Goal: Complete application form

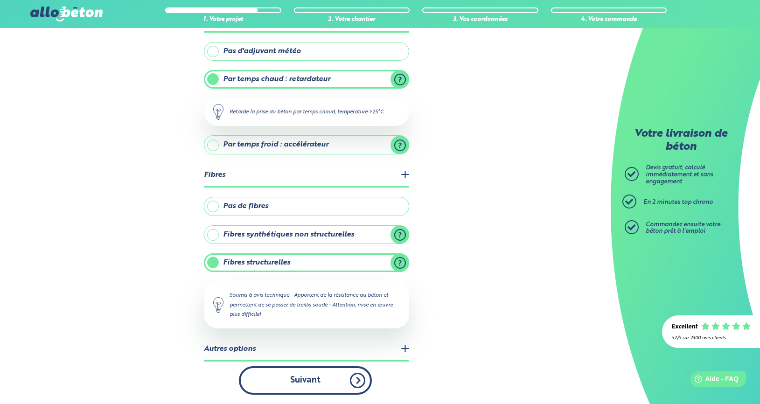
click at [336, 378] on button "Suivant" at bounding box center [305, 380] width 133 height 28
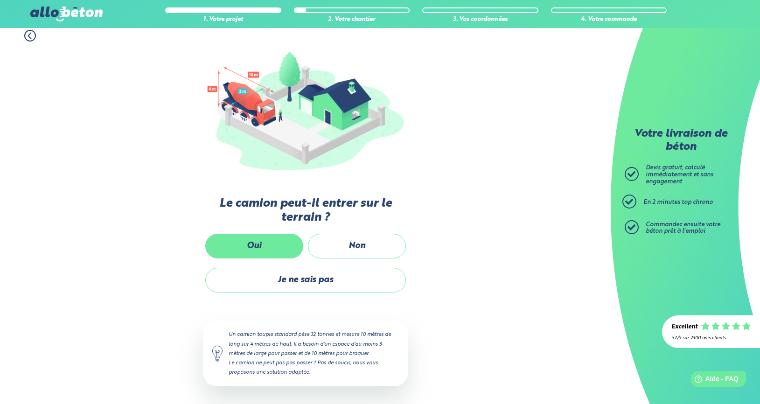
click at [275, 249] on label "Oui" at bounding box center [254, 246] width 98 height 25
click at [0, 0] on input "Oui" at bounding box center [0, 0] width 0 height 0
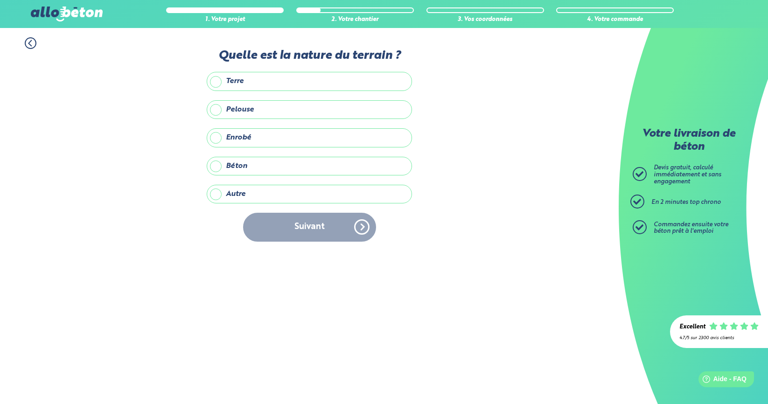
click at [221, 105] on label "Pelouse" at bounding box center [309, 109] width 205 height 19
click at [0, 0] on input "Pelouse" at bounding box center [0, 0] width 0 height 0
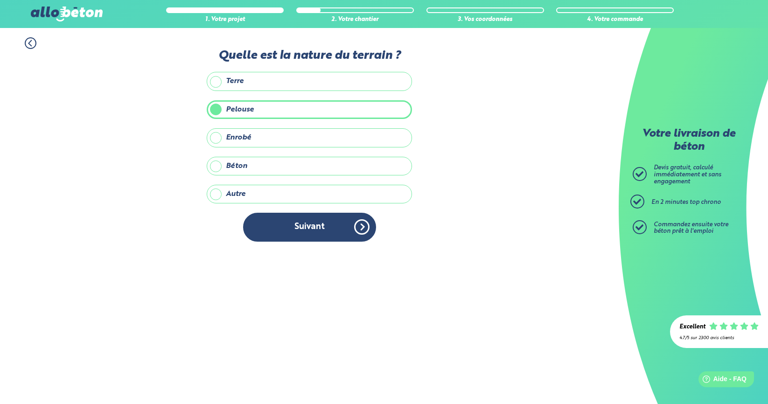
click at [294, 231] on button "Suivant" at bounding box center [309, 227] width 133 height 28
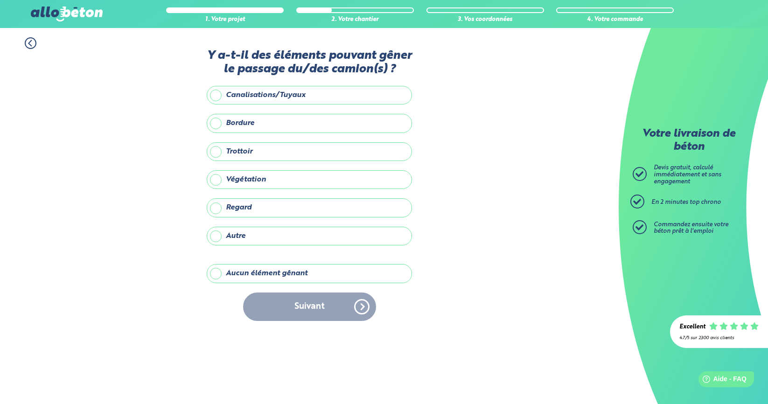
click at [221, 277] on label "Aucun élément gênant" at bounding box center [309, 273] width 205 height 19
click at [0, 0] on input "Aucun élément gênant" at bounding box center [0, 0] width 0 height 0
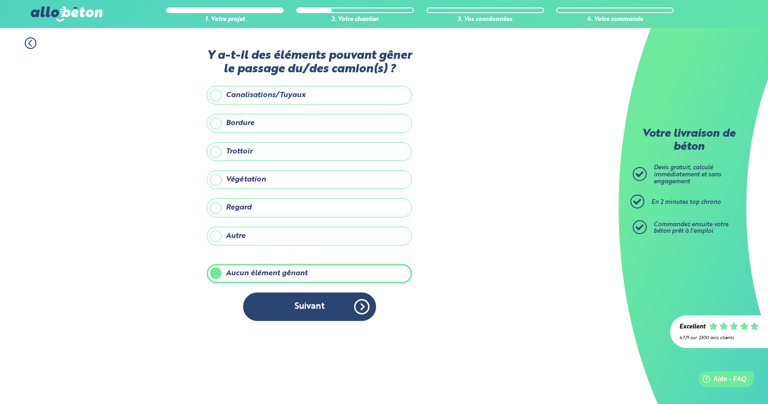
drag, startPoint x: 348, startPoint y: 305, endPoint x: 344, endPoint y: 305, distance: 4.7
click at [348, 305] on button "Suivant" at bounding box center [309, 307] width 133 height 28
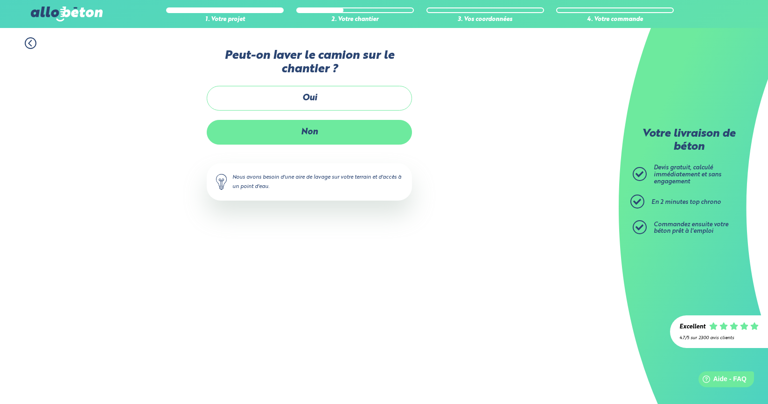
click at [305, 142] on label "Non" at bounding box center [309, 132] width 205 height 25
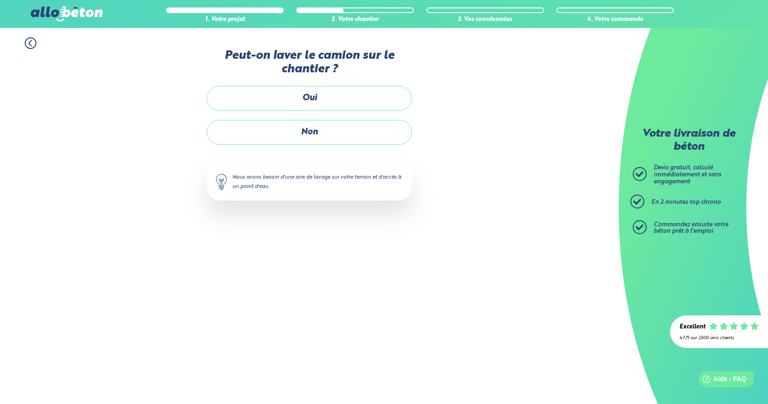
click at [0, 0] on input "Non" at bounding box center [0, 0] width 0 height 0
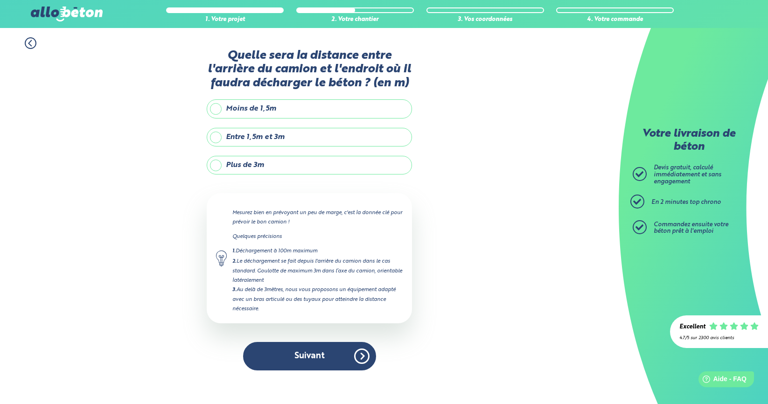
click at [223, 166] on label "Plus de 3m" at bounding box center [309, 165] width 205 height 19
click at [0, 0] on input "Plus de 3m" at bounding box center [0, 0] width 0 height 0
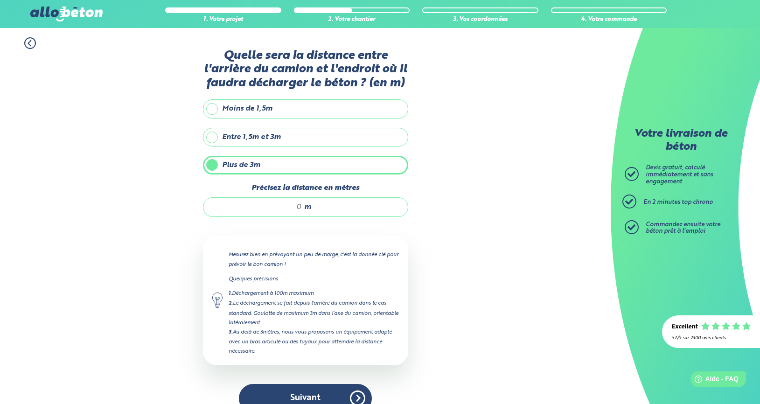
click at [301, 205] on div "m" at bounding box center [305, 207] width 205 height 20
click at [298, 209] on input "Précisez la distance en mètres" at bounding box center [257, 206] width 89 height 9
type input "5"
click at [435, 229] on div "1. Votre projet 2. Votre chantier 3. Vos coordonnées 4. Votre commande Quelle s…" at bounding box center [305, 225] width 611 height 394
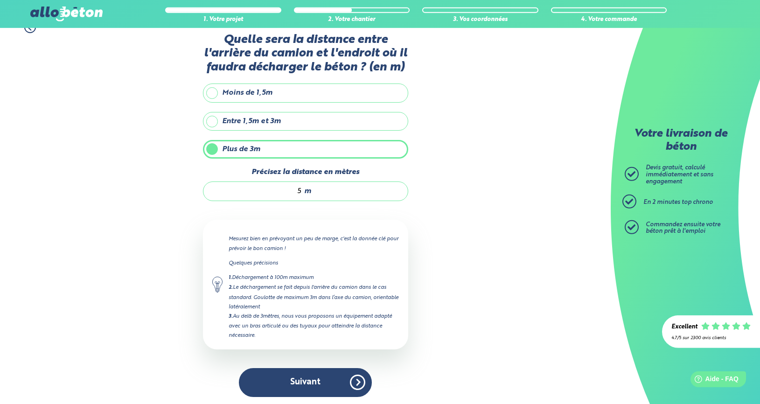
scroll to position [20, 0]
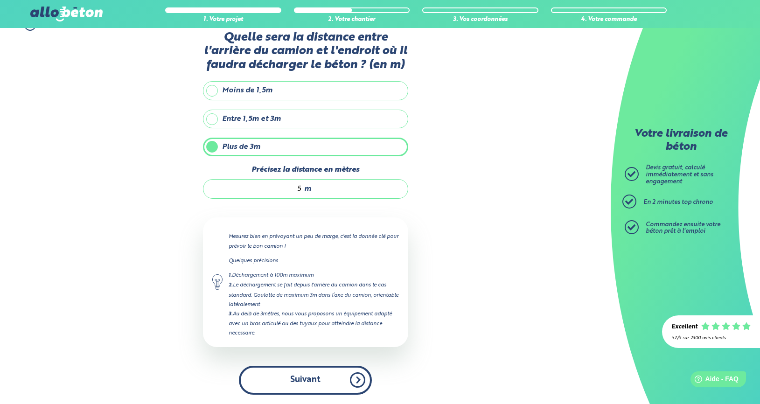
click at [341, 373] on button "Suivant" at bounding box center [305, 380] width 133 height 28
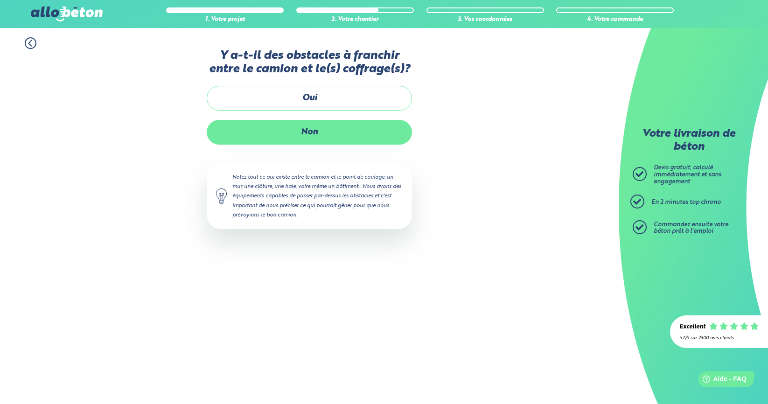
click at [300, 139] on label "Non" at bounding box center [309, 132] width 205 height 25
click at [0, 0] on input "Non" at bounding box center [0, 0] width 0 height 0
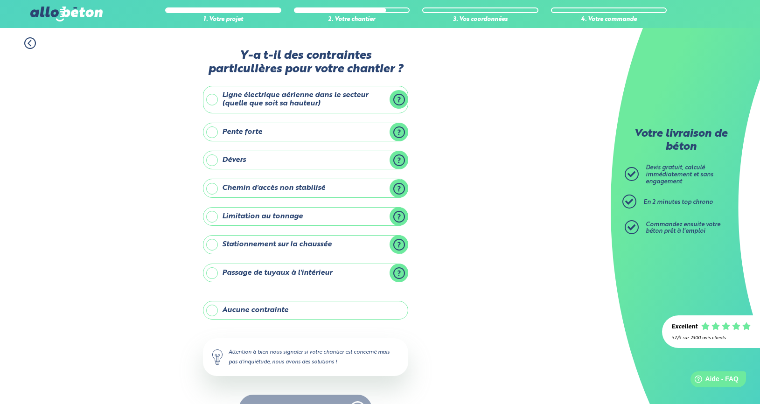
click at [217, 311] on label "Aucune contrainte" at bounding box center [305, 310] width 205 height 19
click at [211, 309] on label "Aucune contrainte" at bounding box center [305, 310] width 205 height 19
click at [0, 0] on input "Aucune contrainte" at bounding box center [0, 0] width 0 height 0
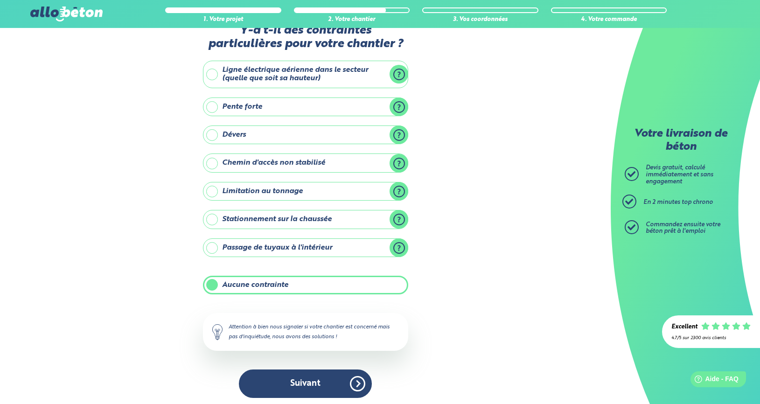
scroll to position [28, 0]
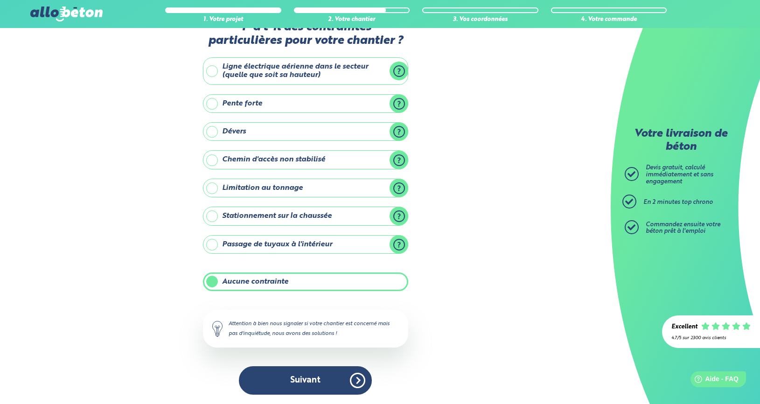
click at [359, 377] on button "Suivant" at bounding box center [305, 380] width 133 height 28
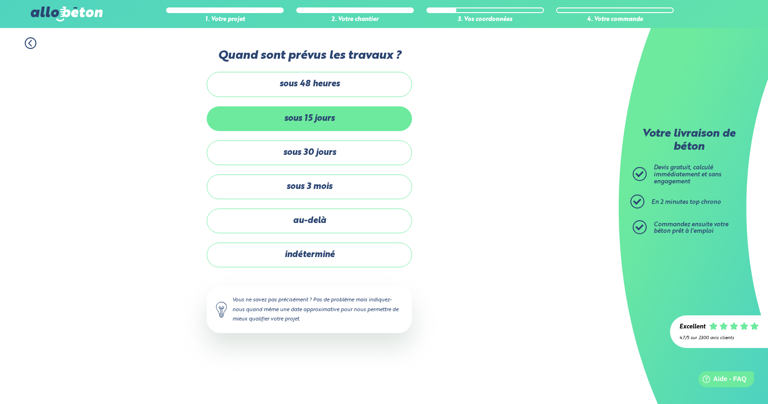
click at [259, 124] on label "sous 15 jours" at bounding box center [309, 118] width 205 height 25
click at [0, 0] on input "sous 15 jours" at bounding box center [0, 0] width 0 height 0
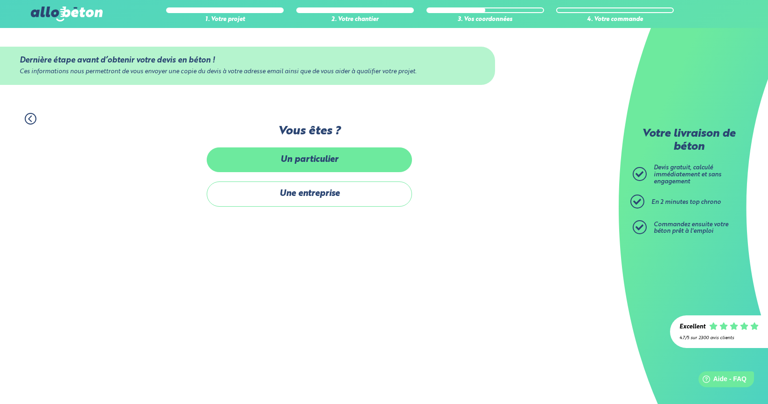
click at [284, 156] on label "Un particulier" at bounding box center [309, 159] width 205 height 25
click at [0, 0] on input "Un particulier" at bounding box center [0, 0] width 0 height 0
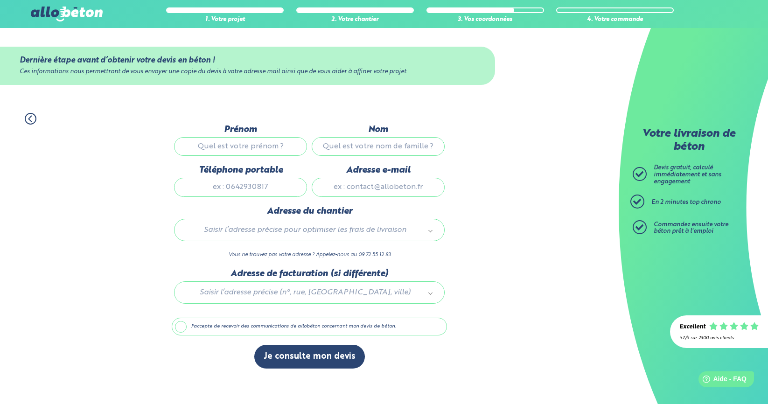
click at [248, 154] on input "Prénom" at bounding box center [240, 146] width 133 height 19
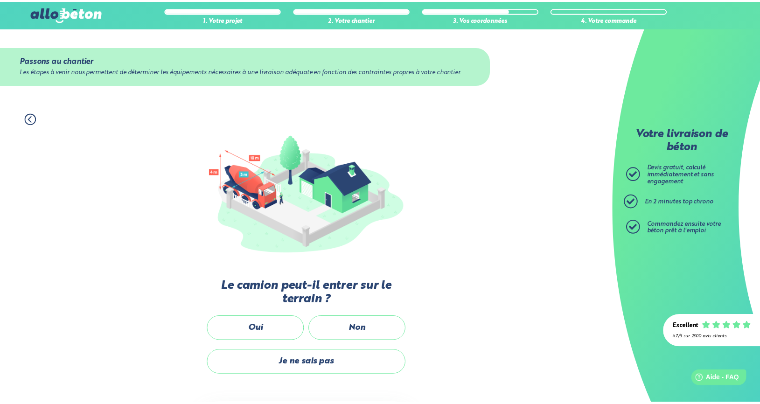
scroll to position [83, 0]
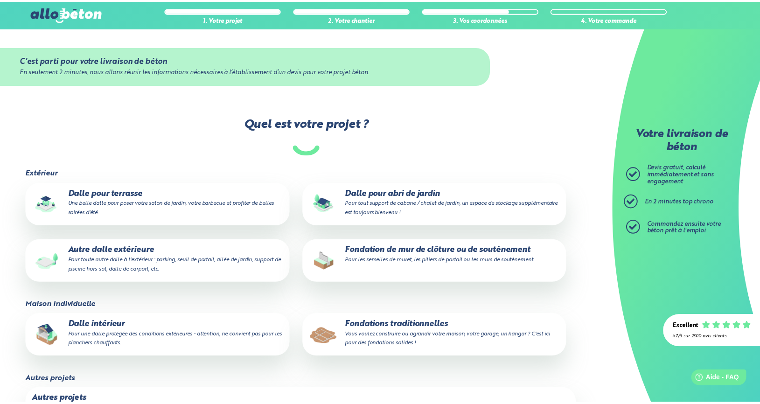
scroll to position [36, 0]
